Goal: Use online tool/utility: Utilize a website feature to perform a specific function

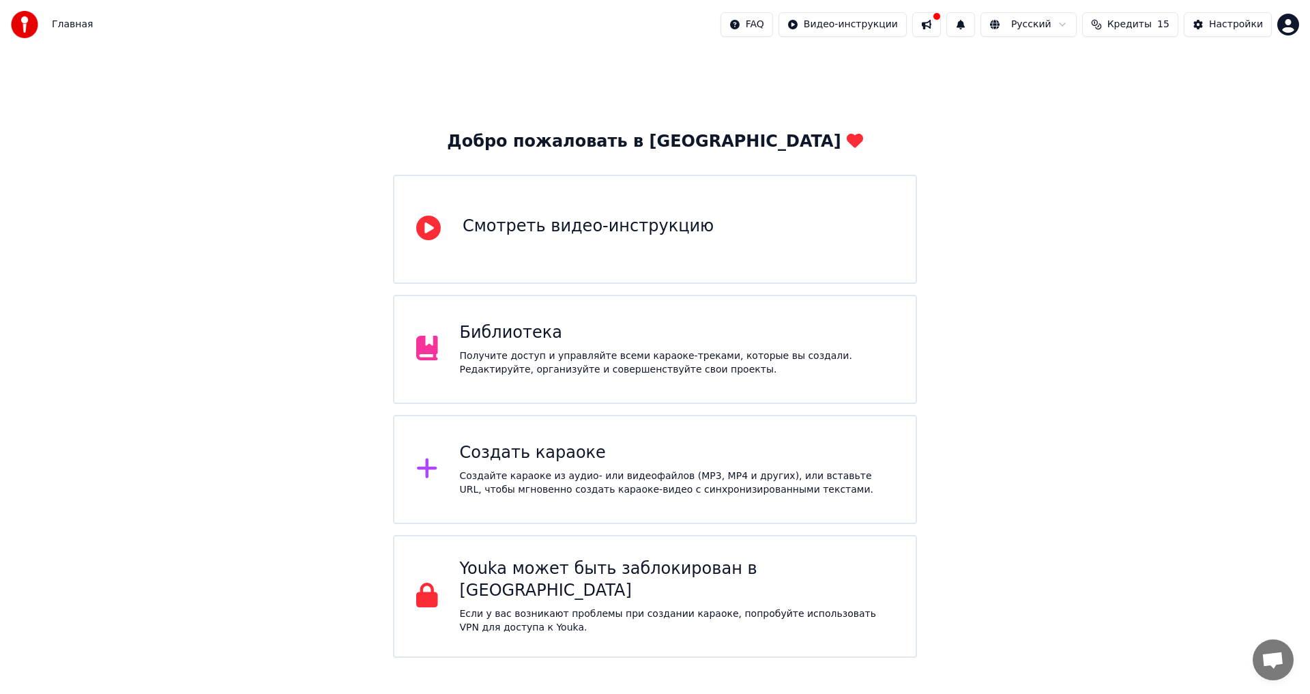
click at [709, 467] on div "Создать караоке Создайте караоке из аудио- или видеофайлов (MP3, MP4 и других),…" at bounding box center [677, 469] width 435 height 55
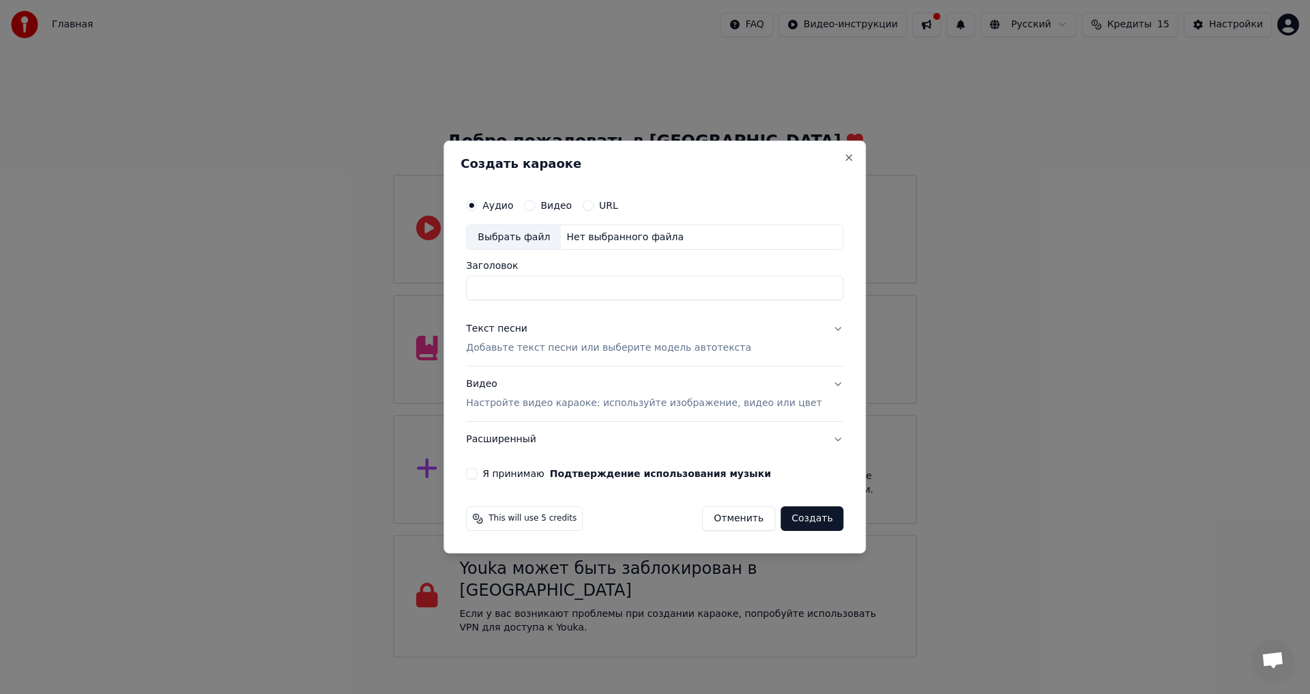
click at [554, 237] on div "Выбрать файл" at bounding box center [514, 237] width 94 height 25
type input "**********"
click at [538, 240] on div "Выбрать файл" at bounding box center [514, 237] width 94 height 25
click at [528, 330] on div "Текст песни" at bounding box center [496, 330] width 61 height 14
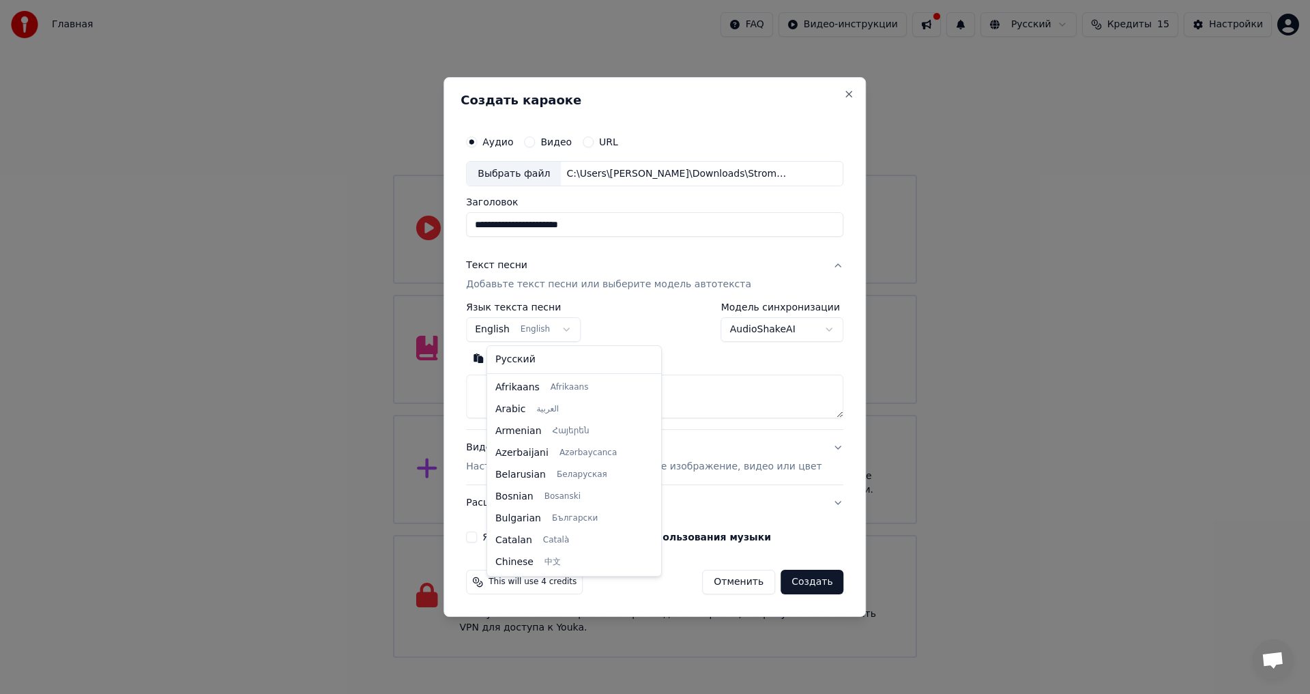
click at [530, 319] on body "Главная FAQ Видео-инструкции Русский Кредиты 15 Настройки Добро пожаловать в Yo…" at bounding box center [655, 329] width 1310 height 658
select select "**"
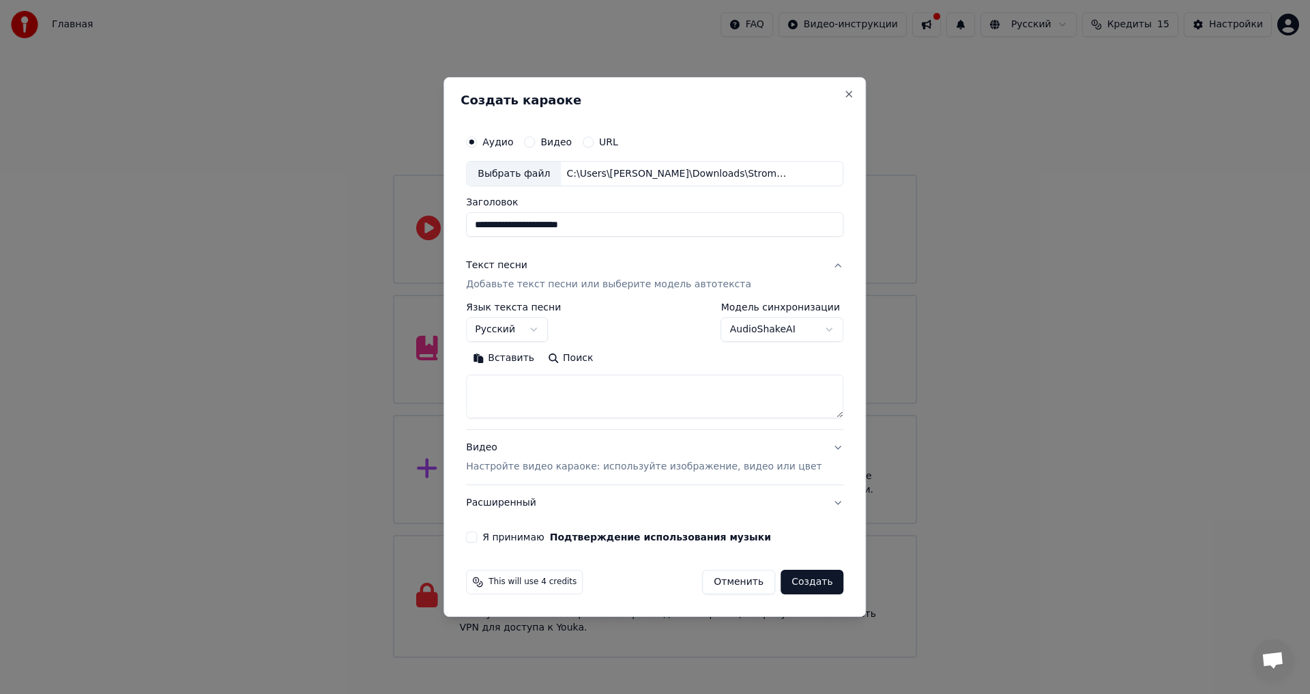
click at [534, 356] on button "Вставить" at bounding box center [503, 359] width 75 height 22
click at [606, 470] on p "Настройте видео караоке: используйте изображение, видео или цвет" at bounding box center [644, 467] width 356 height 14
type textarea "**********"
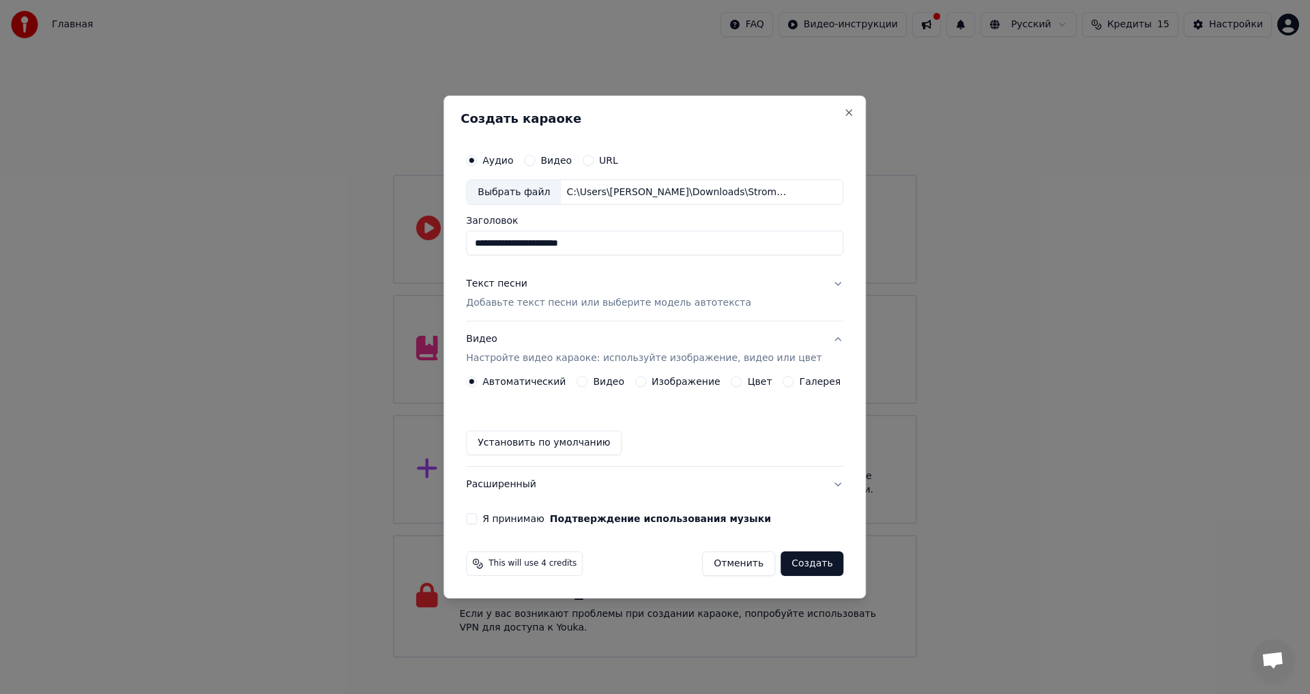
click at [649, 386] on div "Изображение" at bounding box center [677, 381] width 85 height 11
click at [655, 382] on label "Изображение" at bounding box center [686, 382] width 69 height 10
click at [646, 382] on button "Изображение" at bounding box center [640, 381] width 11 height 11
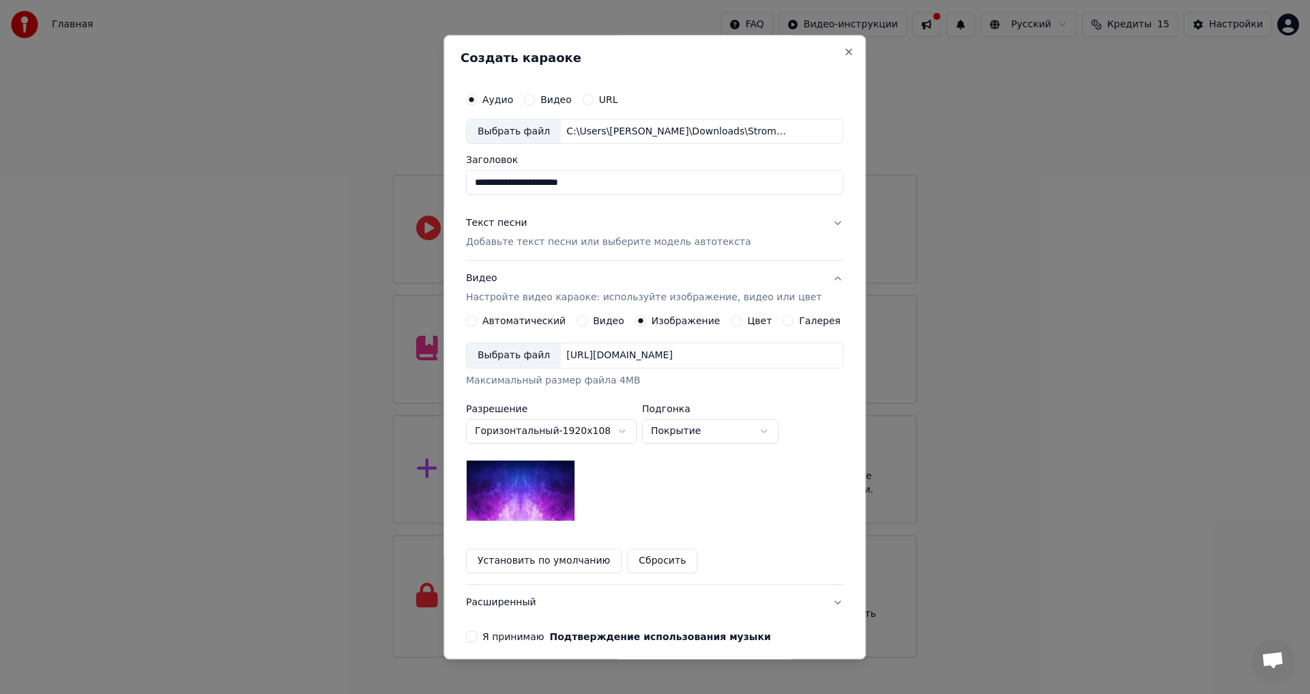
click at [531, 360] on div "Выбрать файл" at bounding box center [514, 356] width 94 height 25
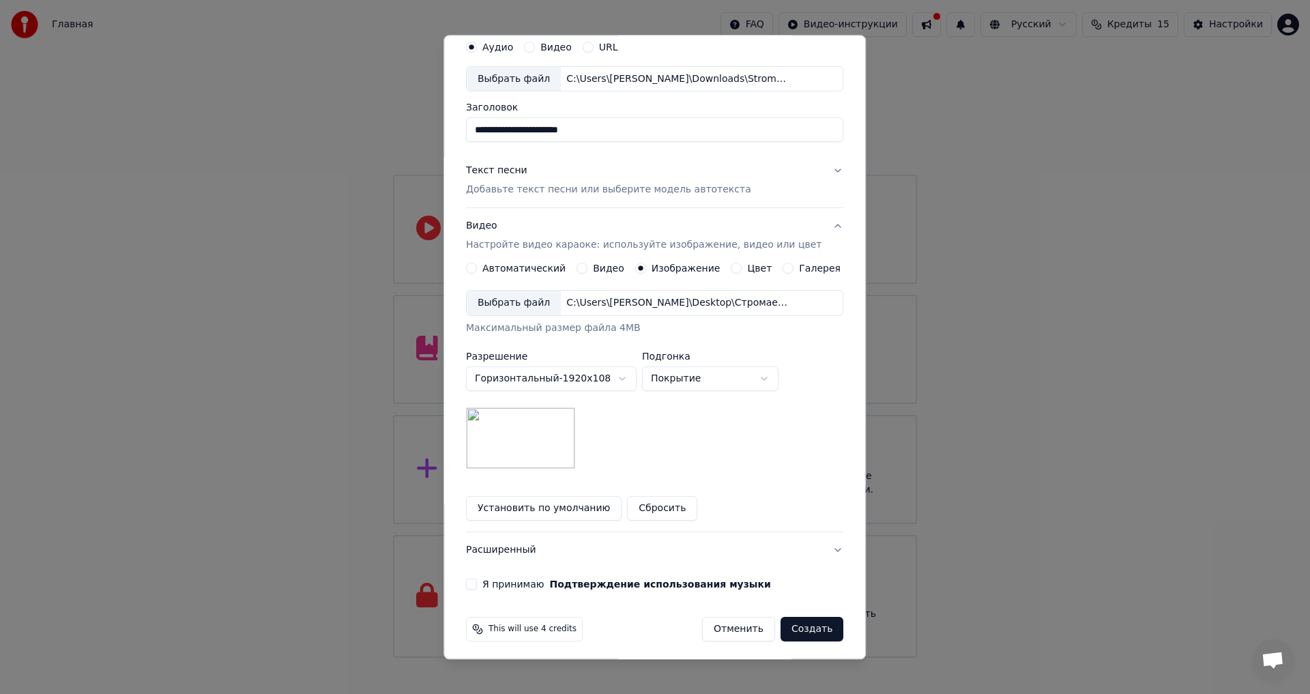
scroll to position [57, 0]
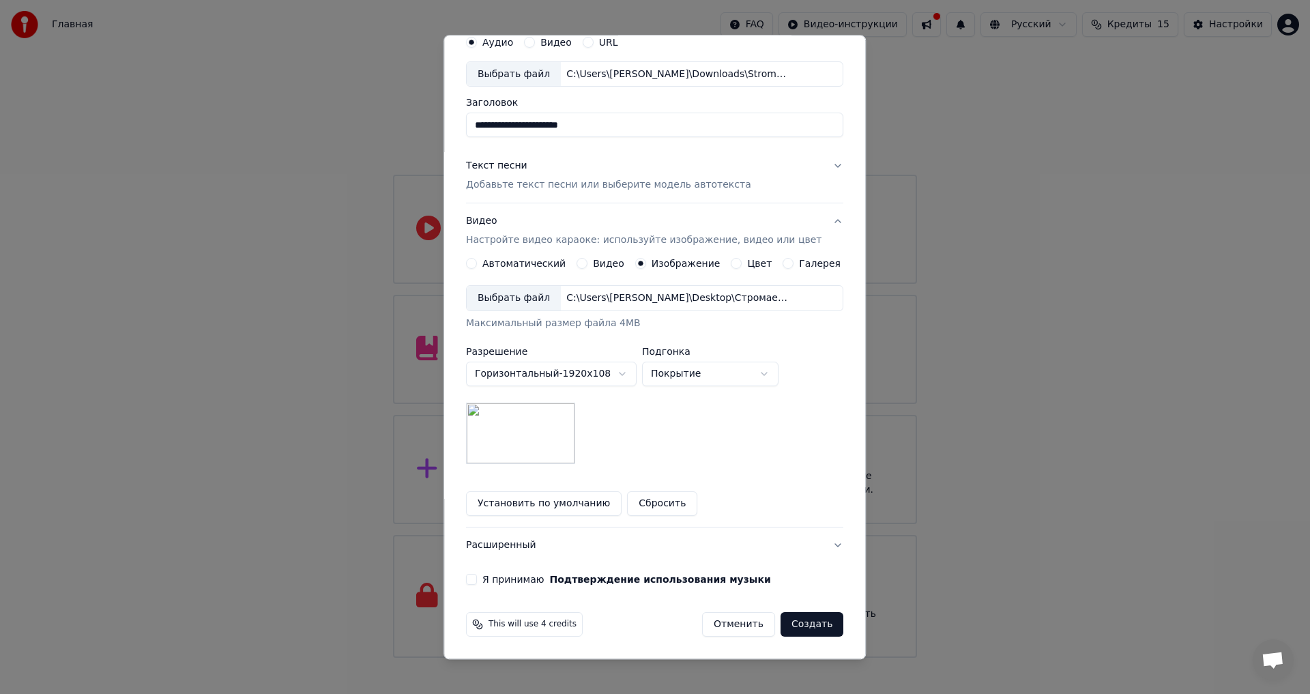
click at [523, 580] on label "Я принимаю Подтверждение использования музыки" at bounding box center [627, 580] width 289 height 10
click at [477, 580] on button "Я принимаю Подтверждение использования музыки" at bounding box center [471, 580] width 11 height 11
click at [793, 629] on button "Создать" at bounding box center [812, 625] width 63 height 25
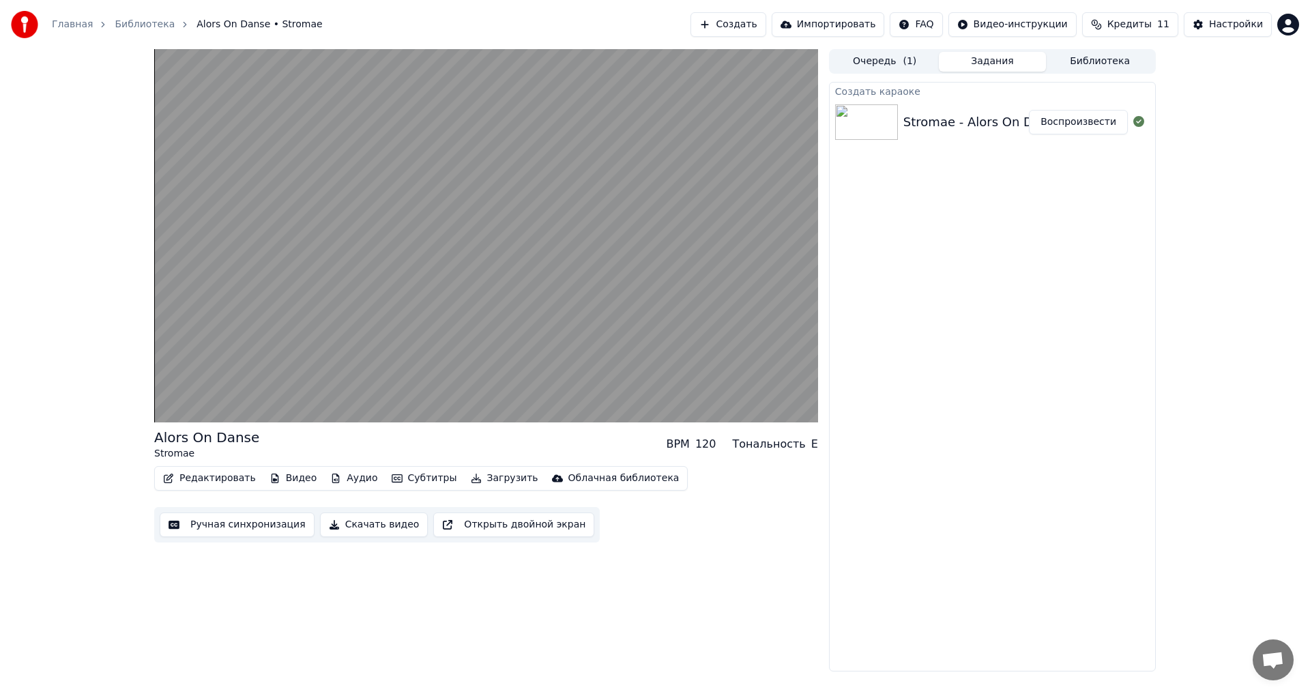
click at [356, 477] on button "Аудио" at bounding box center [354, 478] width 58 height 19
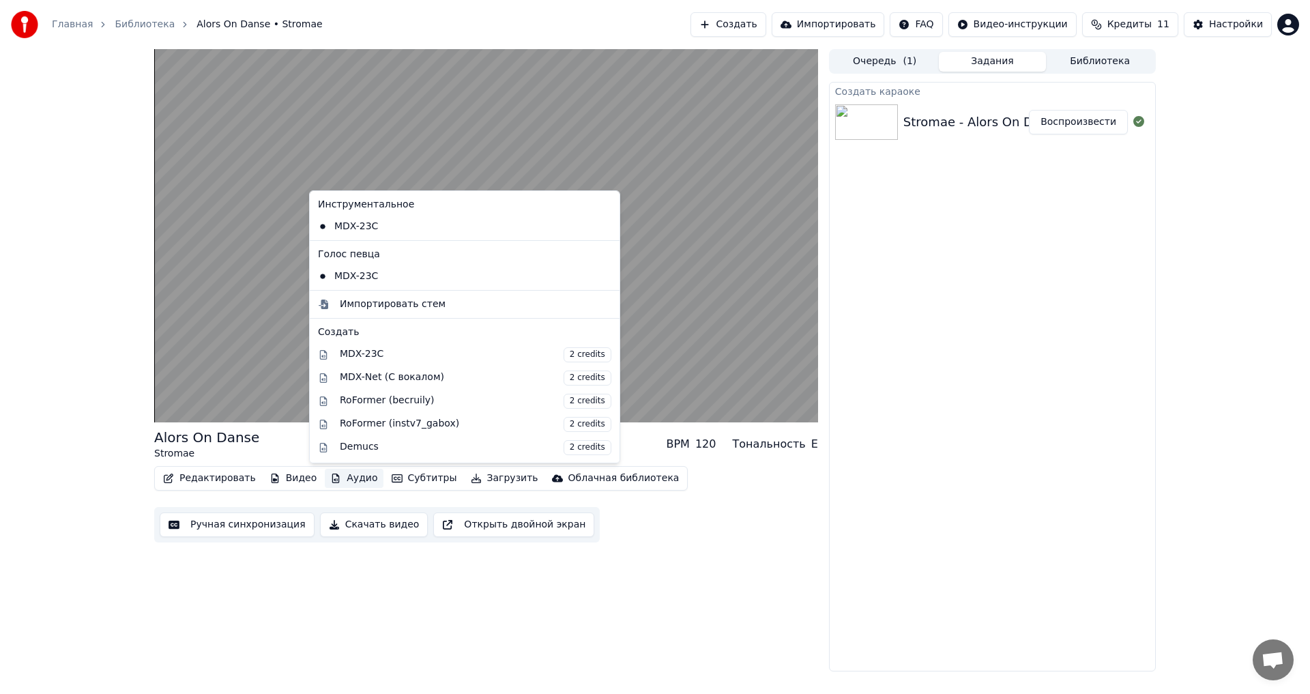
click at [356, 477] on button "Аудио" at bounding box center [354, 478] width 58 height 19
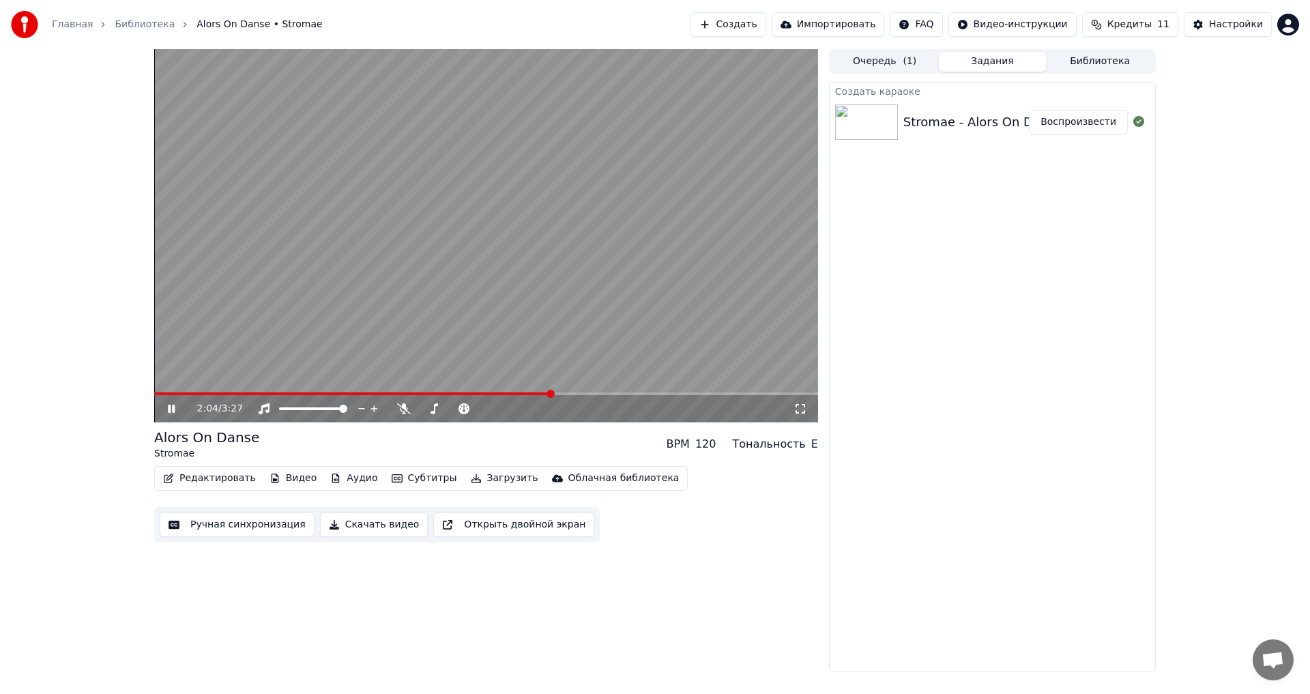
click at [458, 347] on video at bounding box center [486, 235] width 664 height 373
click at [473, 480] on button "Загрузить" at bounding box center [504, 478] width 78 height 19
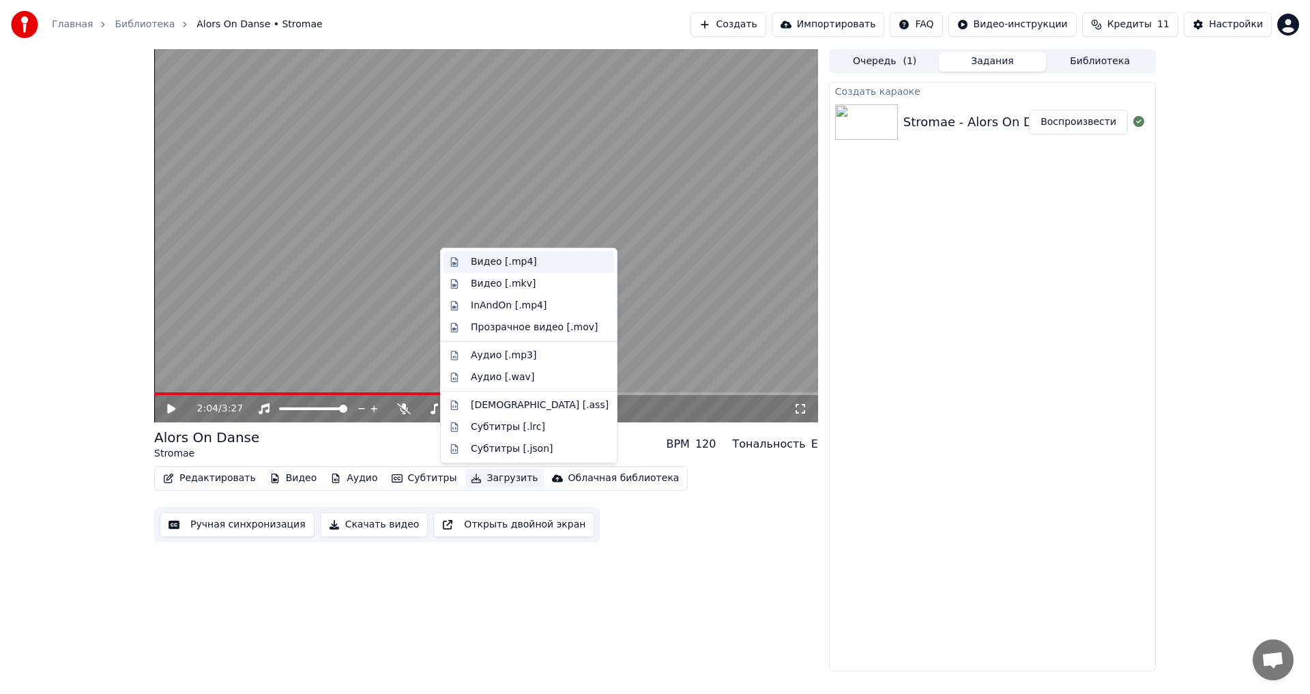
click at [515, 263] on div "Видео [.mp4]" at bounding box center [504, 262] width 66 height 14
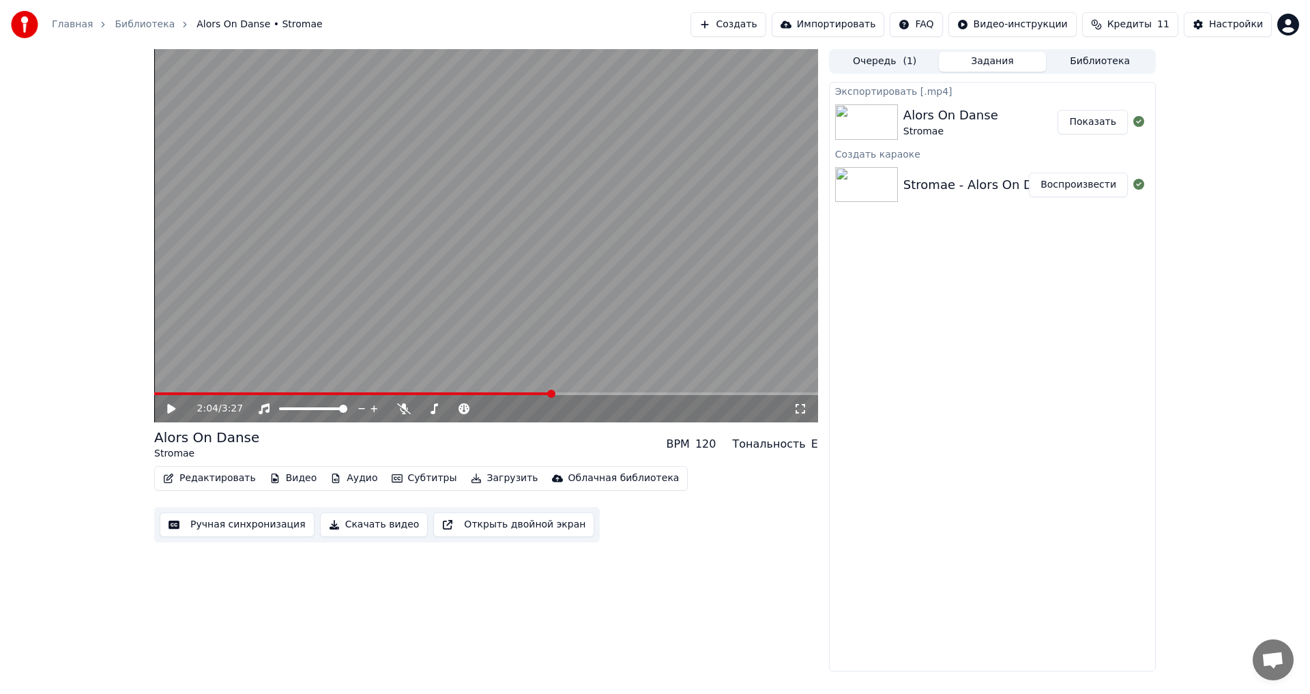
click at [1088, 117] on button "Показать" at bounding box center [1093, 122] width 70 height 25
